Goal: Find specific page/section: Find specific page/section

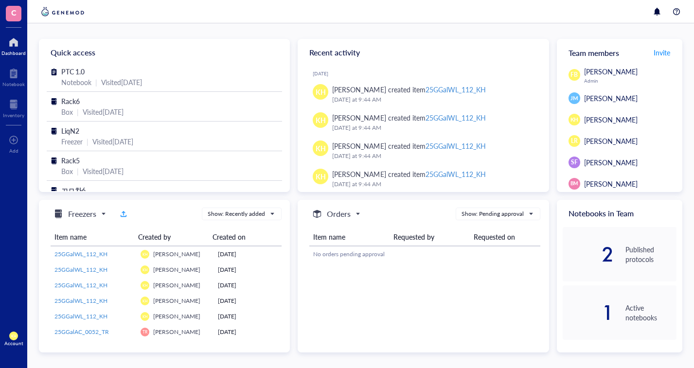
click at [10, 100] on div at bounding box center [13, 105] width 21 height 16
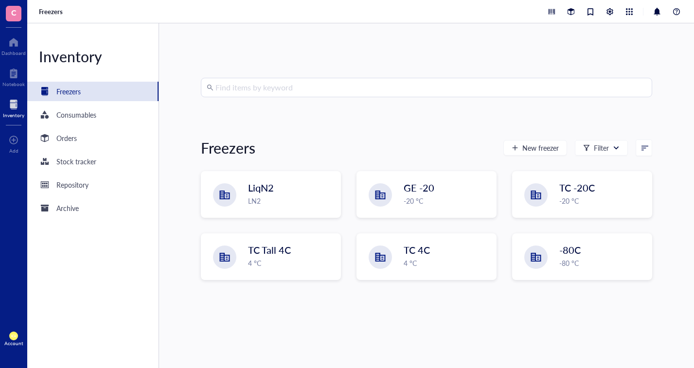
click at [264, 199] on div "LN2" at bounding box center [291, 200] width 87 height 11
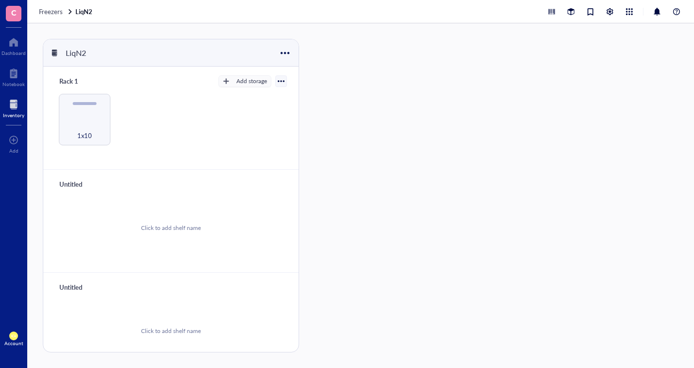
click at [87, 115] on div "1x10" at bounding box center [85, 120] width 52 height 52
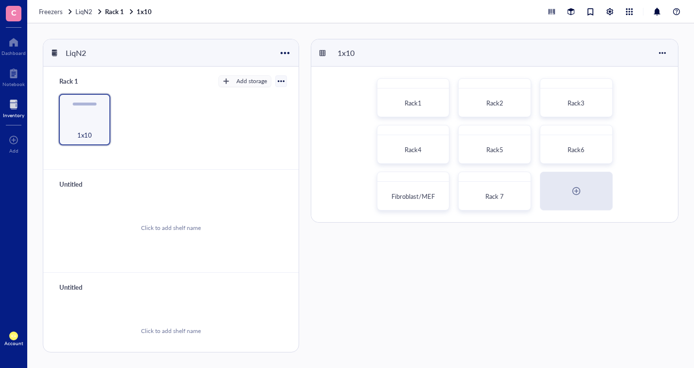
click at [492, 198] on span "Rack 7" at bounding box center [494, 196] width 18 height 9
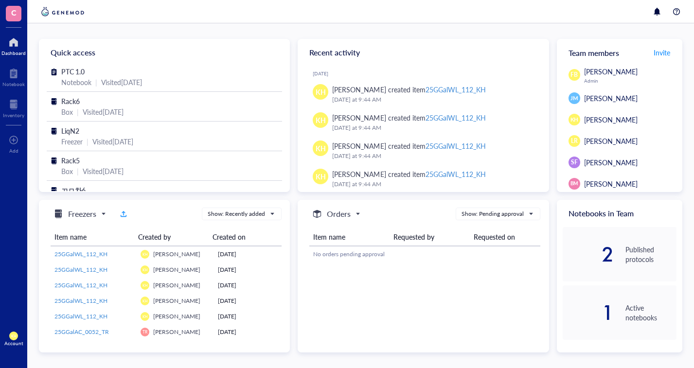
click at [15, 111] on link "Inventory" at bounding box center [13, 107] width 21 height 21
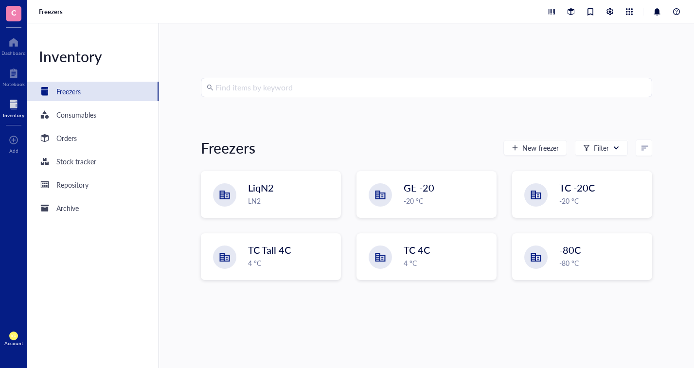
click at [236, 198] on div "LiqN2 LN2" at bounding box center [270, 195] width 139 height 46
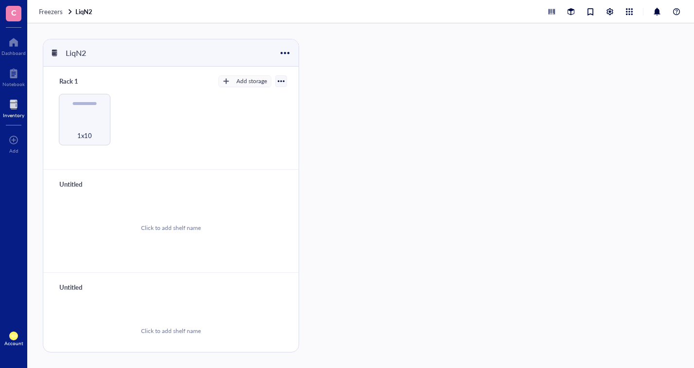
click at [98, 124] on div "1x10" at bounding box center [84, 130] width 43 height 21
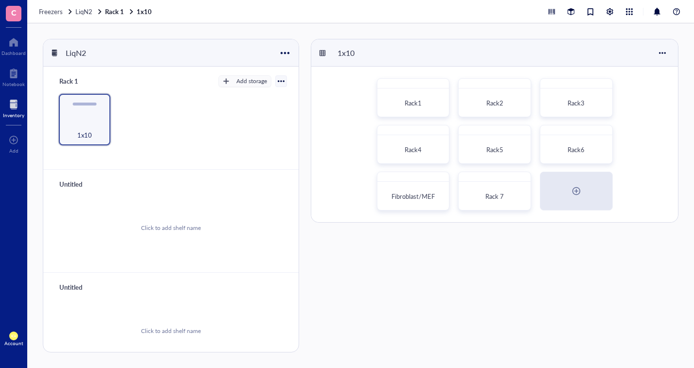
click at [496, 193] on span "Rack 7" at bounding box center [494, 196] width 18 height 9
